Goal: Information Seeking & Learning: Learn about a topic

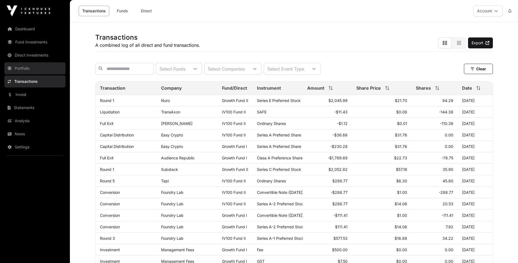
click at [23, 66] on link "Portfolio" at bounding box center [34, 68] width 61 height 12
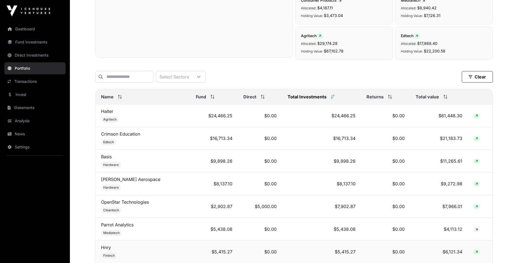
scroll to position [219, 0]
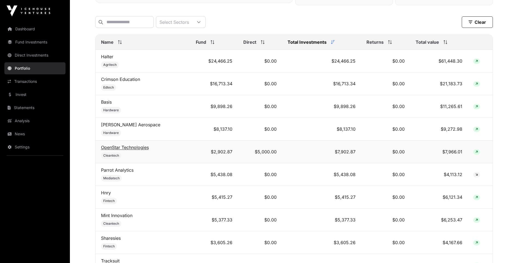
click at [122, 150] on link "OpenStar Technologies" at bounding box center [125, 147] width 48 height 5
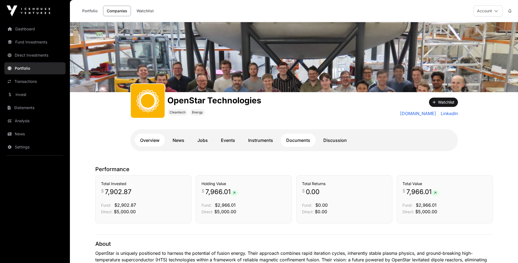
click at [295, 142] on link "Documents" at bounding box center [298, 140] width 35 height 13
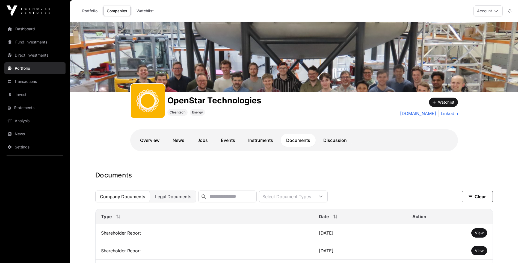
scroll to position [27, 0]
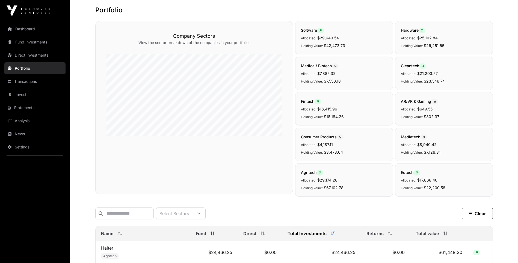
scroll to position [219, 0]
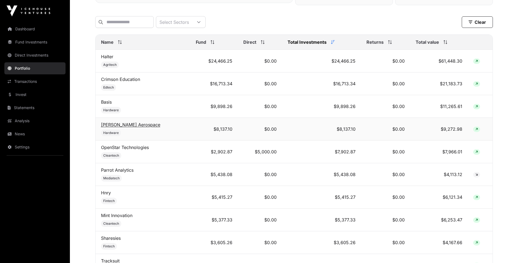
click at [119, 127] on link "[PERSON_NAME] Aerospace" at bounding box center [130, 124] width 59 height 5
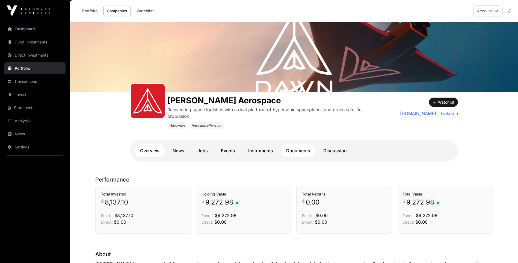
click at [297, 152] on link "Documents" at bounding box center [298, 150] width 35 height 13
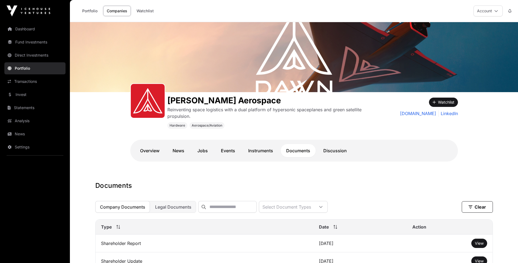
scroll to position [109, 0]
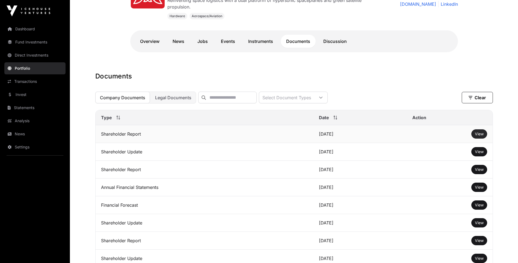
click at [478, 136] on span "View" at bounding box center [479, 133] width 9 height 5
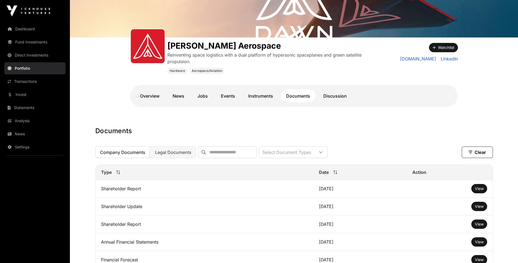
click at [24, 66] on link "Portfolio" at bounding box center [34, 68] width 61 height 12
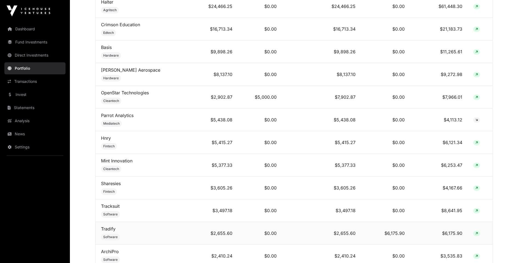
scroll to position [301, 0]
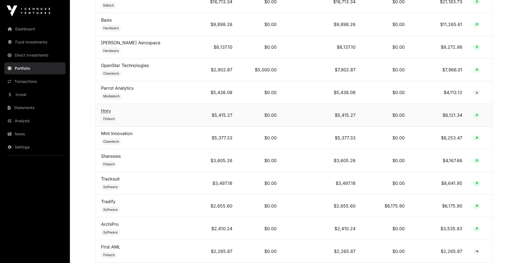
click at [104, 113] on link "Hnry" at bounding box center [106, 110] width 10 height 5
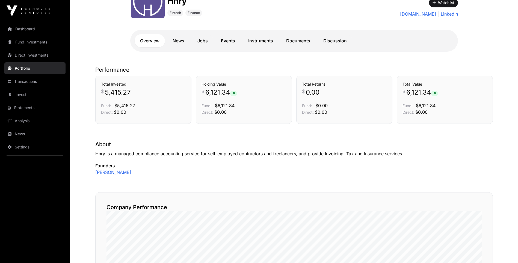
scroll to position [55, 0]
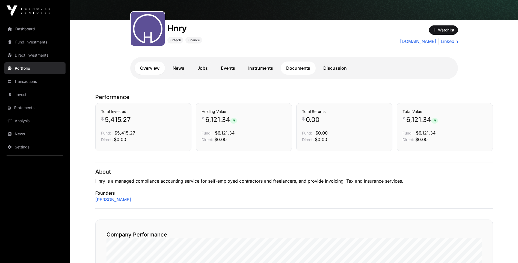
click at [303, 69] on link "Documents" at bounding box center [298, 67] width 35 height 13
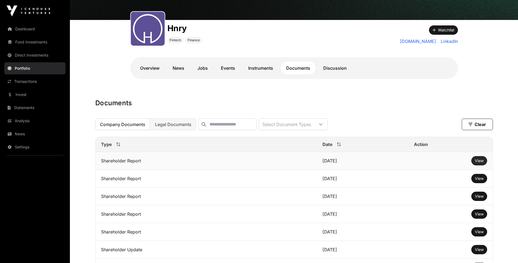
click at [476, 163] on span "View" at bounding box center [479, 160] width 9 height 5
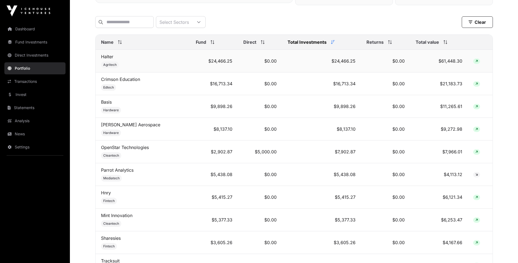
scroll to position [191, 0]
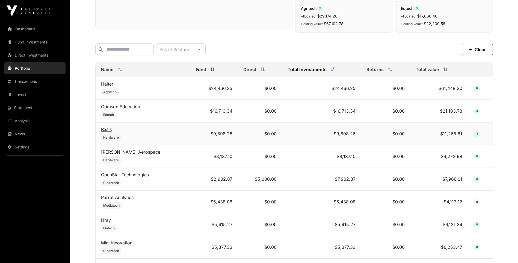
click at [108, 132] on link "Basis" at bounding box center [106, 129] width 11 height 5
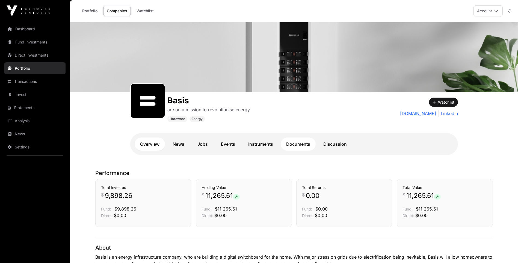
click at [298, 146] on link "Documents" at bounding box center [298, 143] width 35 height 13
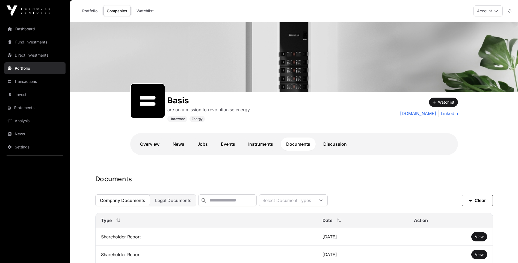
scroll to position [55, 0]
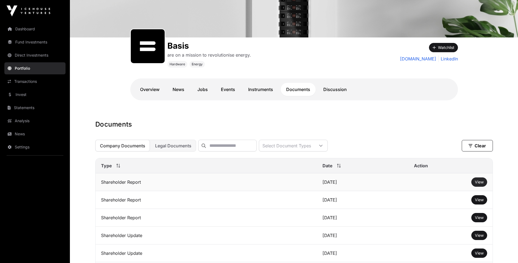
click at [479, 184] on span "View" at bounding box center [479, 182] width 9 height 5
click at [22, 69] on link "Portfolio" at bounding box center [34, 68] width 61 height 12
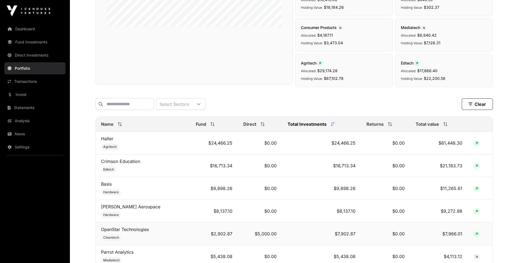
scroll to position [191, 0]
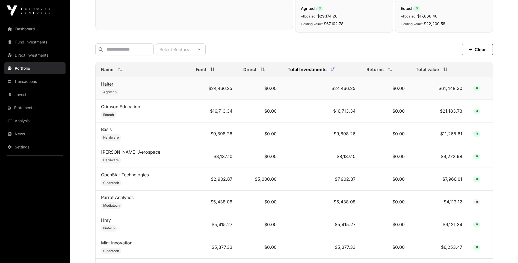
click at [108, 87] on link "Halter" at bounding box center [107, 83] width 12 height 5
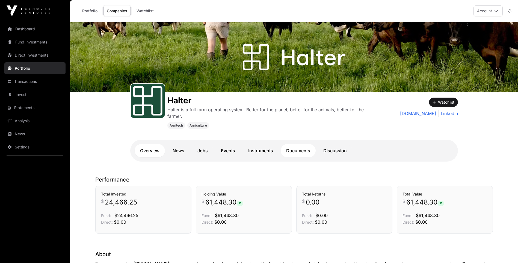
click at [299, 150] on link "Documents" at bounding box center [298, 150] width 35 height 13
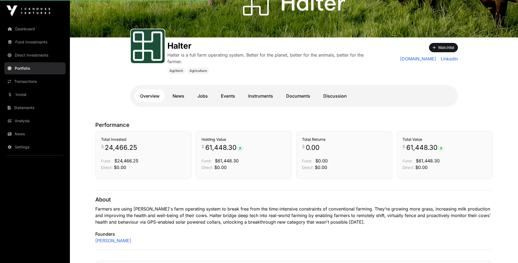
scroll to position [82, 0]
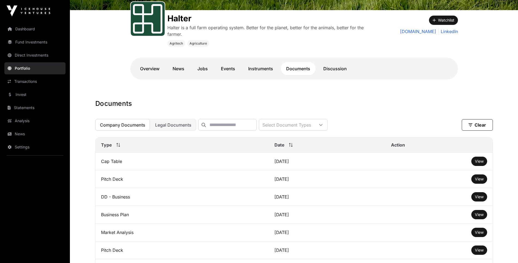
click at [20, 67] on link "Portfolio" at bounding box center [34, 68] width 61 height 12
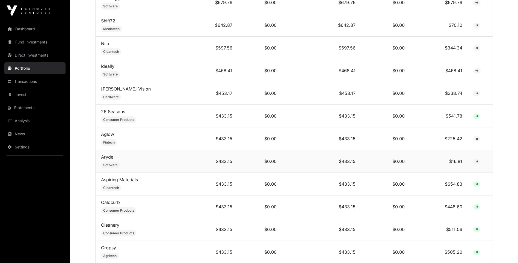
scroll to position [1257, 0]
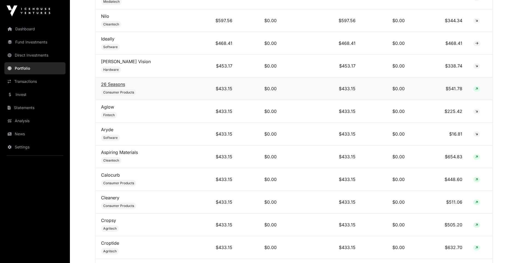
click at [113, 87] on link "26 Seasons" at bounding box center [113, 83] width 24 height 5
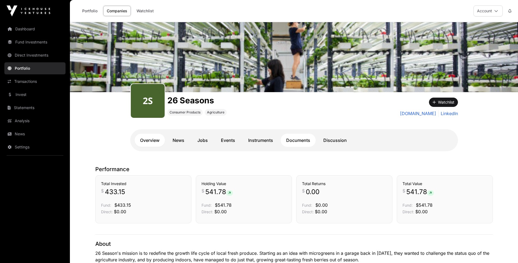
click at [295, 139] on link "Documents" at bounding box center [298, 140] width 35 height 13
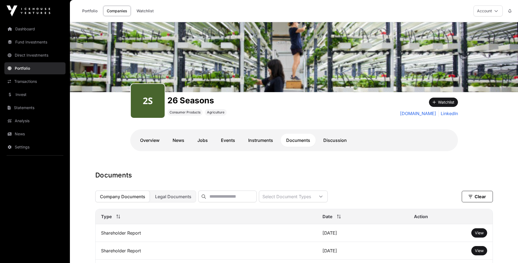
scroll to position [55, 0]
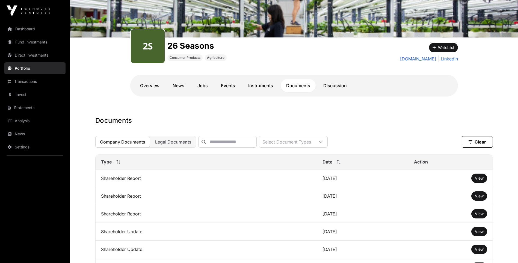
click at [11, 66] on link "Portfolio" at bounding box center [34, 68] width 61 height 12
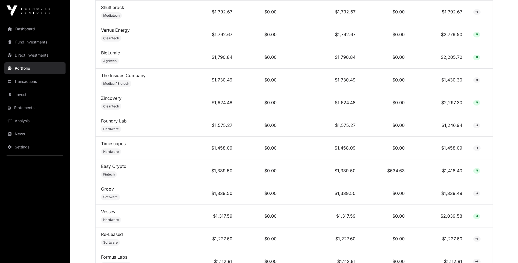
scroll to position [738, 0]
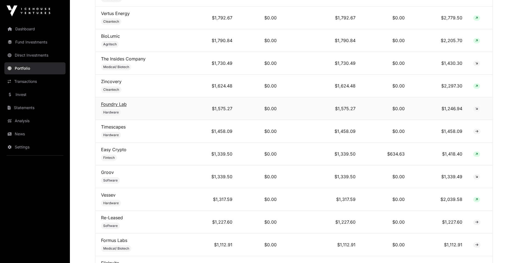
click at [119, 107] on link "Foundry Lab" at bounding box center [114, 103] width 26 height 5
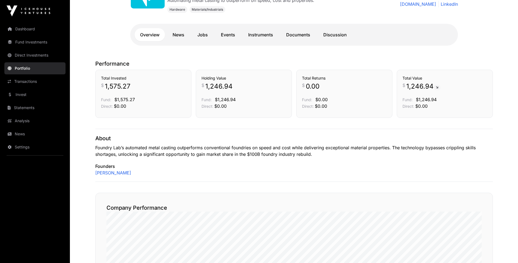
scroll to position [82, 0]
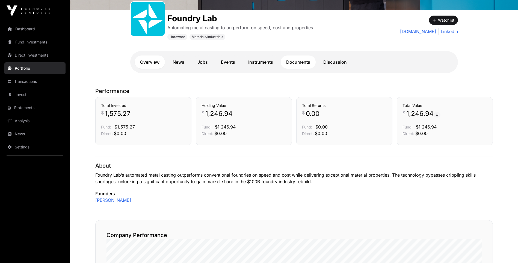
click at [301, 61] on link "Documents" at bounding box center [298, 61] width 35 height 13
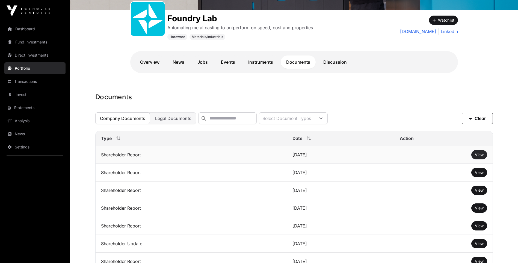
click at [482, 157] on span "View" at bounding box center [479, 154] width 9 height 5
click at [256, 61] on link "Instruments" at bounding box center [261, 61] width 36 height 13
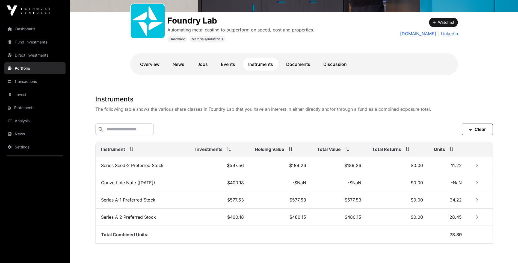
scroll to position [107, 0]
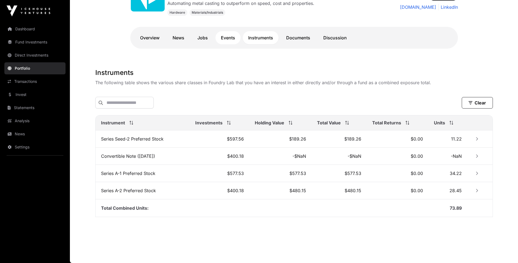
click at [224, 34] on link "Events" at bounding box center [228, 37] width 25 height 13
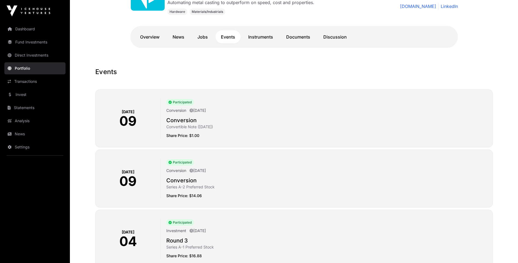
scroll to position [162, 0]
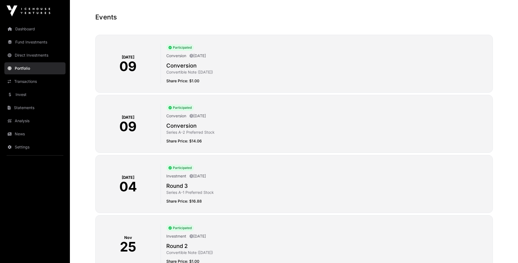
drag, startPoint x: 166, startPoint y: 201, endPoint x: 215, endPoint y: 204, distance: 49.3
click at [215, 204] on div "[DATE] Participated Investment [DATE] Round 3 Series A-1 Preferred Stock Share …" at bounding box center [294, 184] width 398 height 58
click at [215, 204] on p "Share Price: $16.88" at bounding box center [327, 200] width 322 height 5
click at [225, 201] on p "Share Price: $16.88" at bounding box center [327, 200] width 322 height 5
drag, startPoint x: 212, startPoint y: 201, endPoint x: 164, endPoint y: 187, distance: 50.1
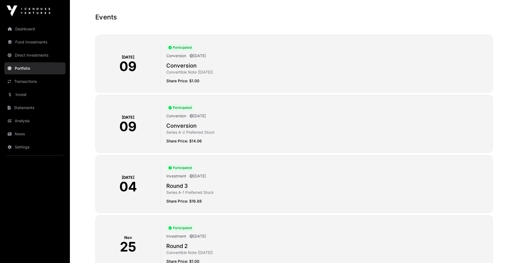
click at [164, 187] on div "Participated Investment [DATE] Round 3 Series A-1 Preferred Stock Share Price: …" at bounding box center [324, 184] width 327 height 40
click at [165, 187] on div "Participated Investment [DATE] Round 3 Series A-1 Preferred Stock Share Price: …" at bounding box center [324, 184] width 327 height 40
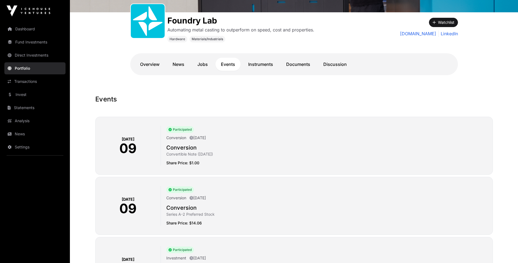
scroll to position [52, 0]
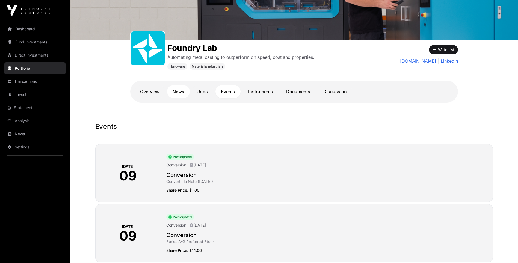
click at [178, 89] on link "News" at bounding box center [178, 91] width 23 height 13
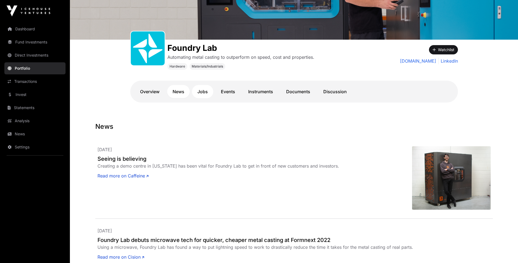
click at [204, 90] on link "Jobs" at bounding box center [202, 91] width 21 height 13
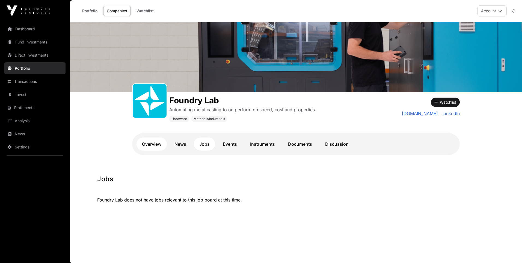
click at [150, 141] on link "Overview" at bounding box center [152, 143] width 30 height 13
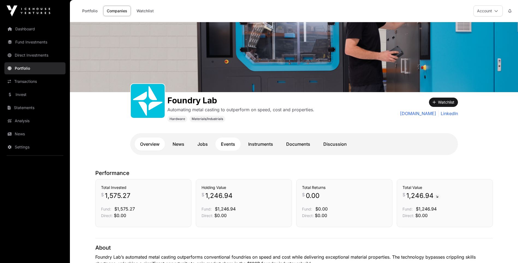
click at [228, 142] on link "Events" at bounding box center [228, 143] width 25 height 13
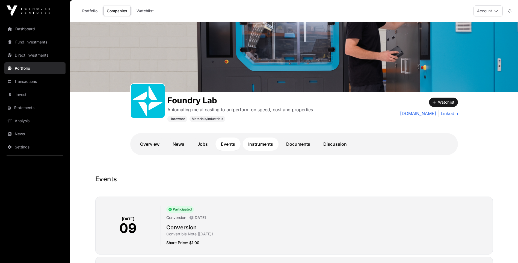
click at [267, 143] on link "Instruments" at bounding box center [261, 143] width 36 height 13
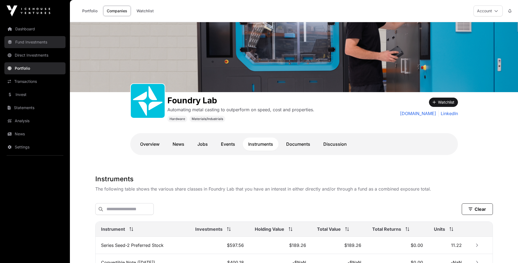
click at [20, 43] on link "Fund Investments" at bounding box center [34, 42] width 61 height 12
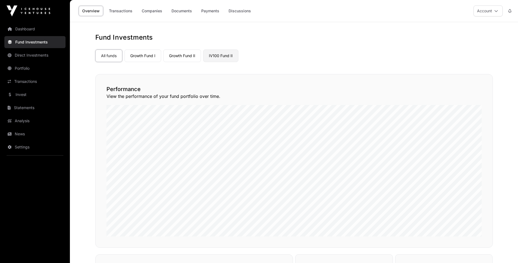
click at [230, 54] on link "IV100 Fund II" at bounding box center [220, 55] width 35 height 13
click at [25, 81] on link "Transactions" at bounding box center [34, 81] width 61 height 12
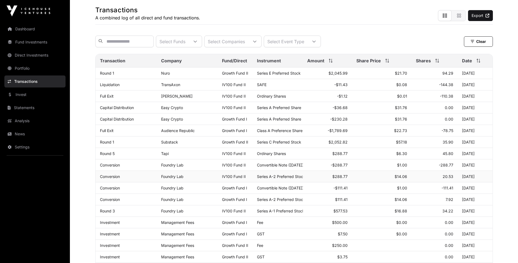
scroll to position [55, 0]
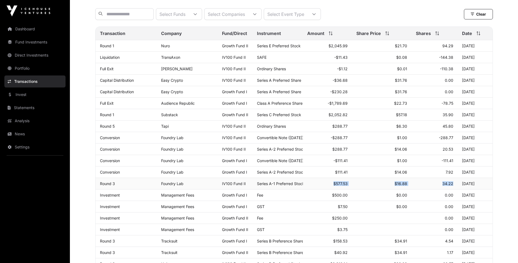
drag, startPoint x: 332, startPoint y: 186, endPoint x: 459, endPoint y: 184, distance: 126.3
click at [459, 184] on tr "Round 3 Foundry Lab IV100 Fund II Series A-1 Preferred Stock $577.53 $16.88 34.…" at bounding box center [294, 183] width 397 height 11
click at [459, 184] on td "[DATE]" at bounding box center [475, 183] width 35 height 11
click at [28, 81] on link "Transactions" at bounding box center [34, 81] width 61 height 12
click at [21, 67] on link "Portfolio" at bounding box center [34, 68] width 61 height 12
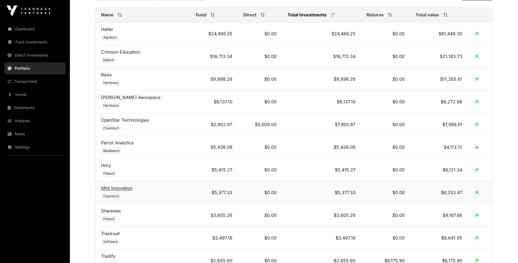
scroll to position [273, 0]
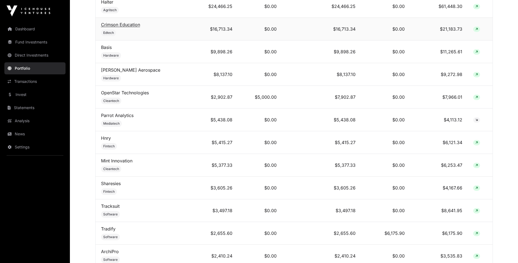
click at [128, 27] on link "Crimson Education" at bounding box center [120, 24] width 39 height 5
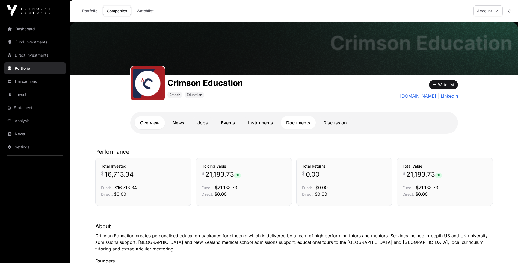
click at [299, 119] on link "Documents" at bounding box center [298, 122] width 35 height 13
